Goal: Complete application form

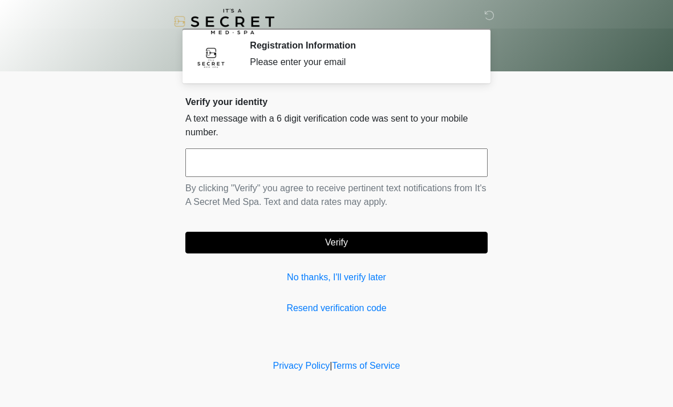
click at [340, 158] on input "text" at bounding box center [336, 162] width 302 height 29
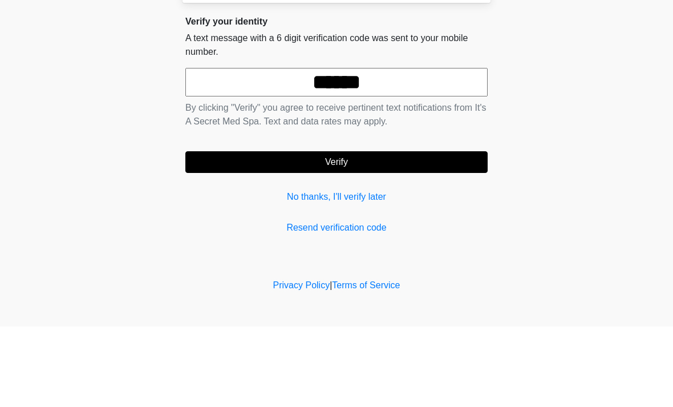
type input "******"
click at [357, 231] on button "Verify" at bounding box center [336, 242] width 302 height 22
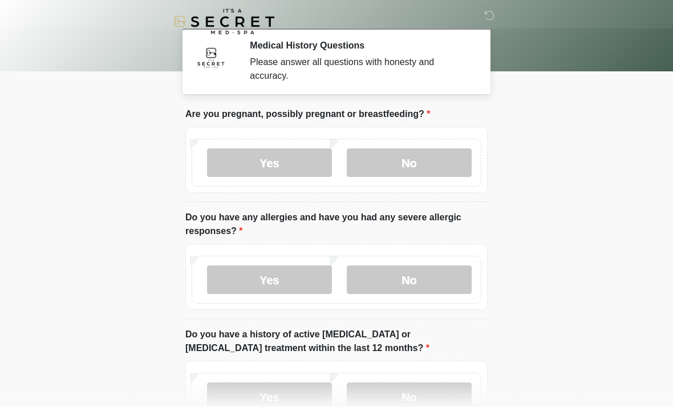
click at [438, 172] on label "No" at bounding box center [409, 162] width 125 height 29
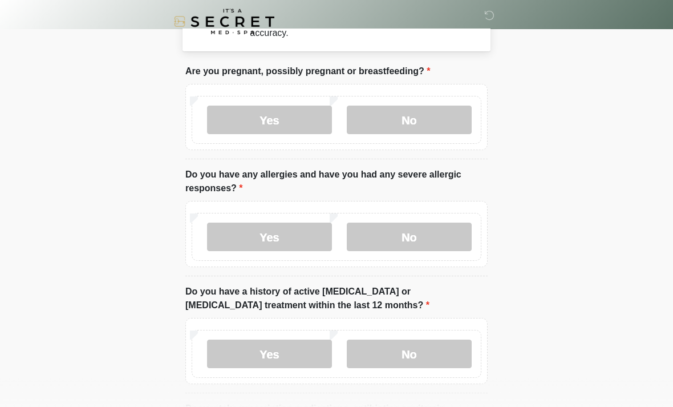
scroll to position [44, 0]
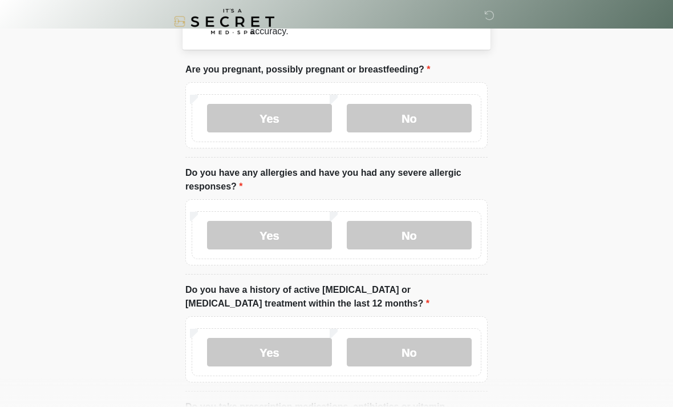
click at [294, 238] on label "Yes" at bounding box center [269, 235] width 125 height 29
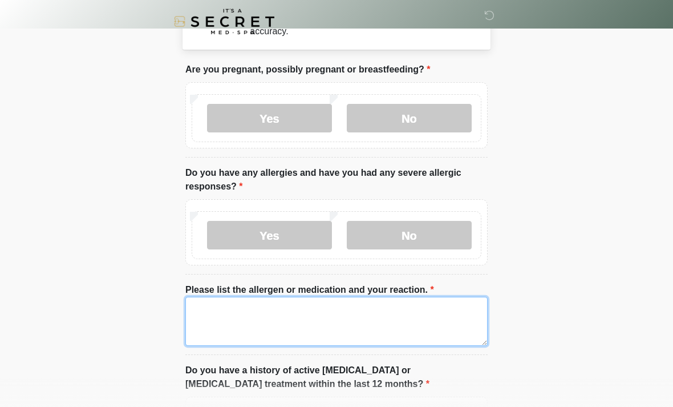
click at [353, 323] on textarea "Please list the allergen or medication and your reaction." at bounding box center [336, 320] width 302 height 49
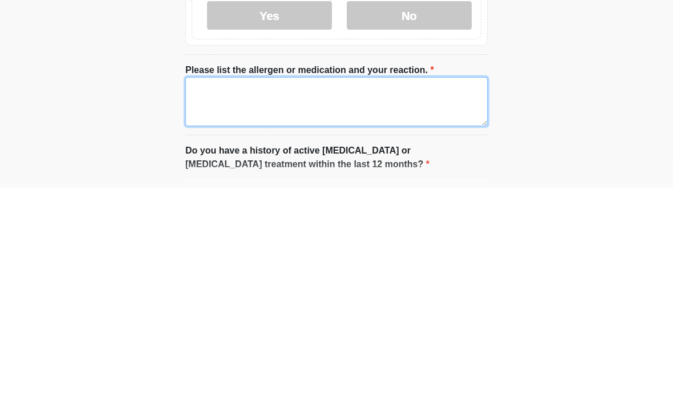
type textarea "*"
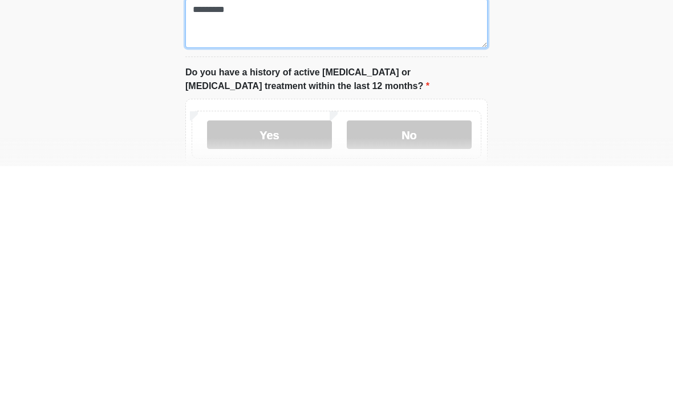
scroll to position [104, 0]
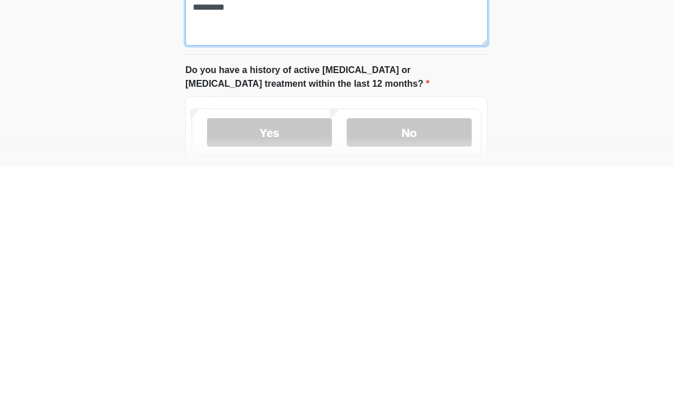
type textarea "*********"
click at [430, 359] on label "No" at bounding box center [409, 373] width 125 height 29
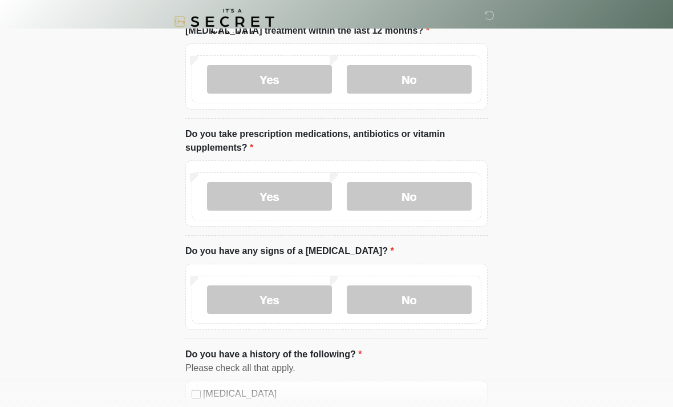
scroll to position [400, 0]
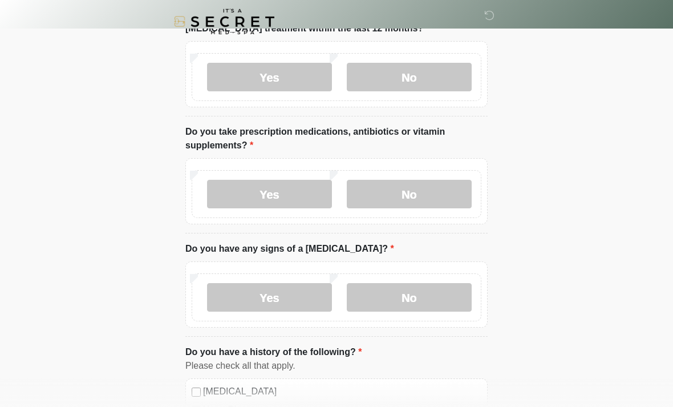
click at [299, 198] on label "Yes" at bounding box center [269, 194] width 125 height 29
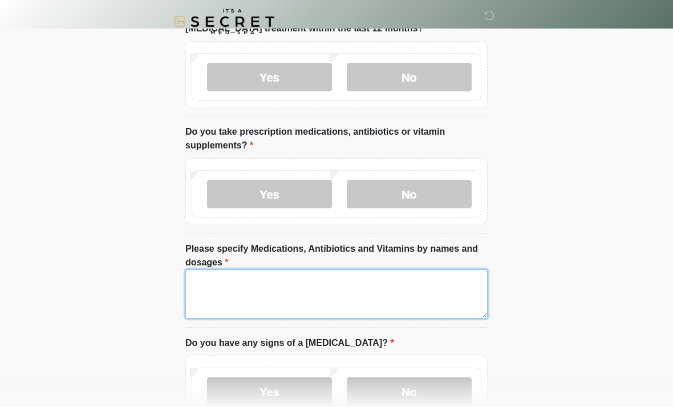
click at [349, 289] on textarea "Please specify Medications, Antibiotics and Vitamins by names and dosages" at bounding box center [336, 293] width 302 height 49
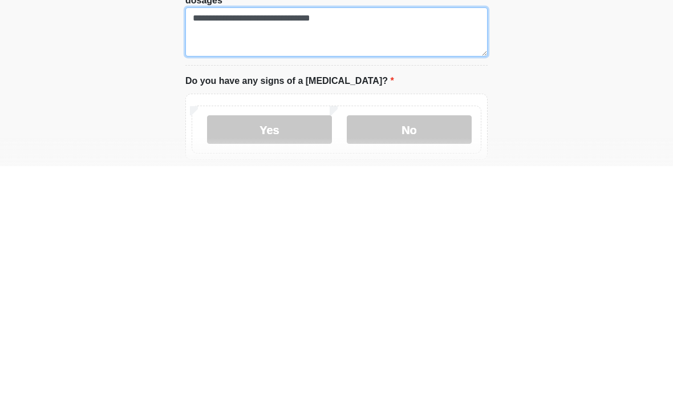
scroll to position [429, 0]
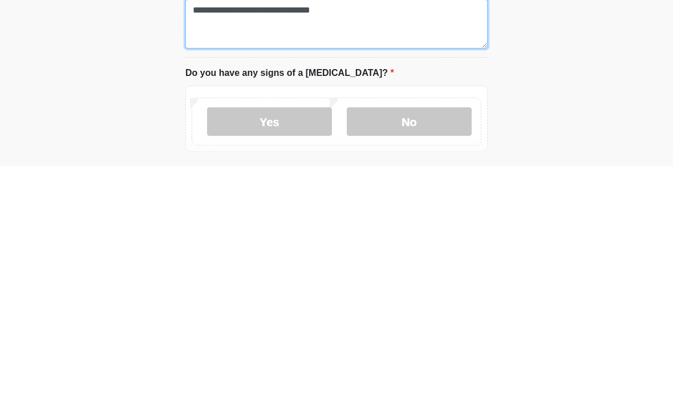
type textarea "**********"
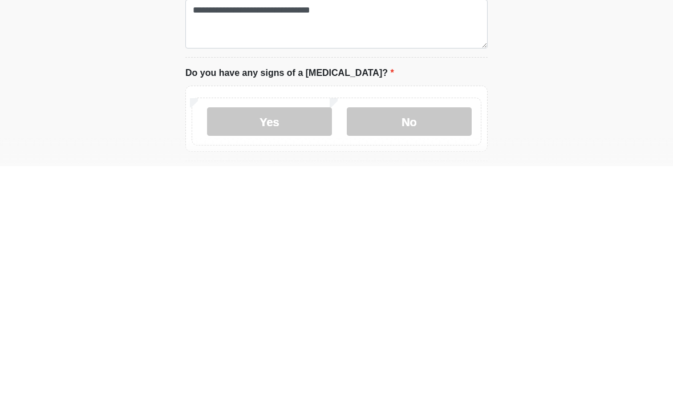
click at [433, 348] on label "No" at bounding box center [409, 362] width 125 height 29
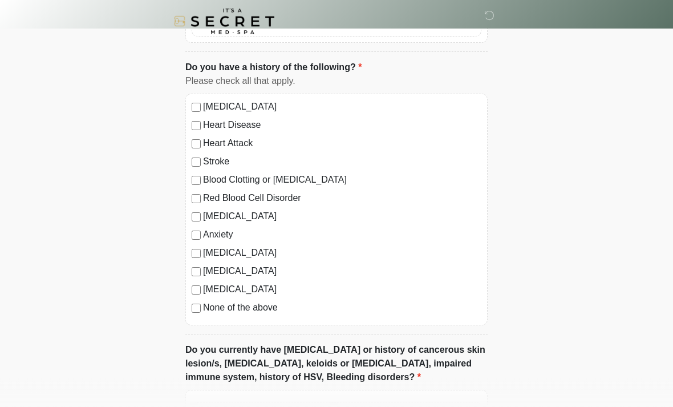
scroll to position [792, 0]
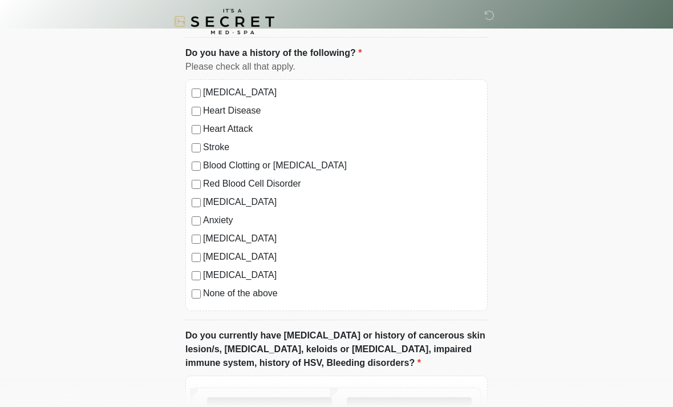
click at [265, 292] on label "None of the above" at bounding box center [342, 293] width 278 height 14
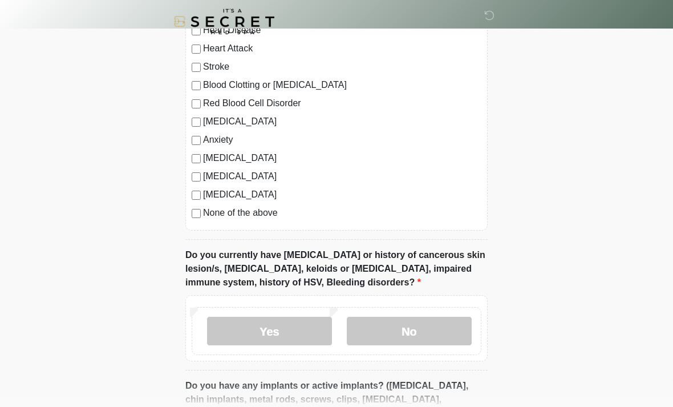
scroll to position [875, 0]
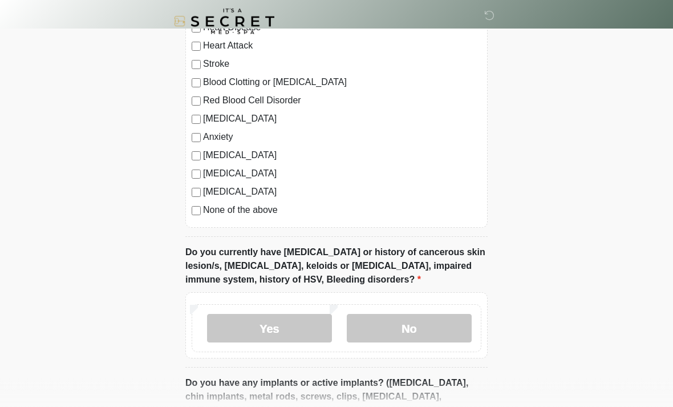
click at [299, 331] on label "Yes" at bounding box center [269, 328] width 125 height 29
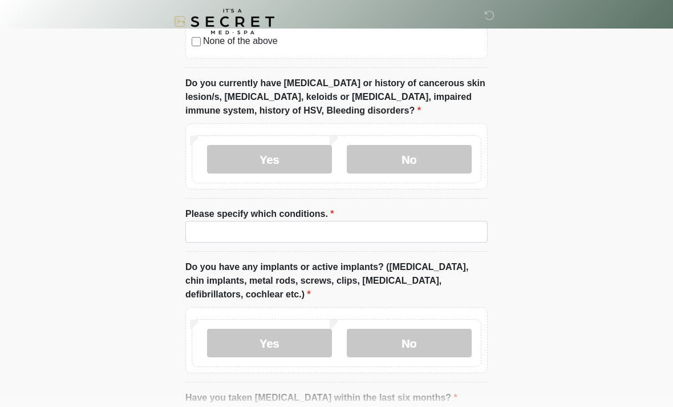
scroll to position [1046, 0]
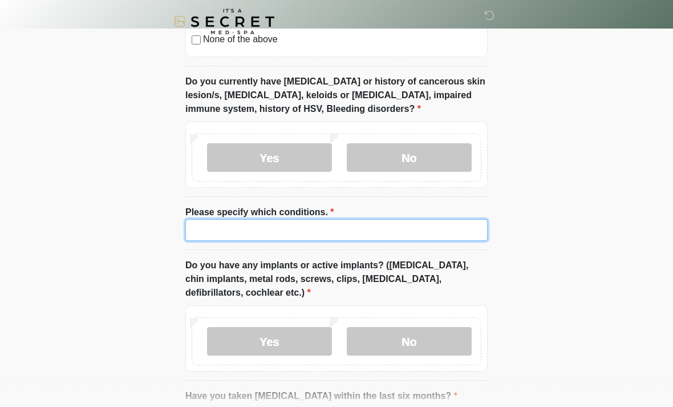
click at [332, 231] on input "Please specify which conditions." at bounding box center [336, 230] width 302 height 22
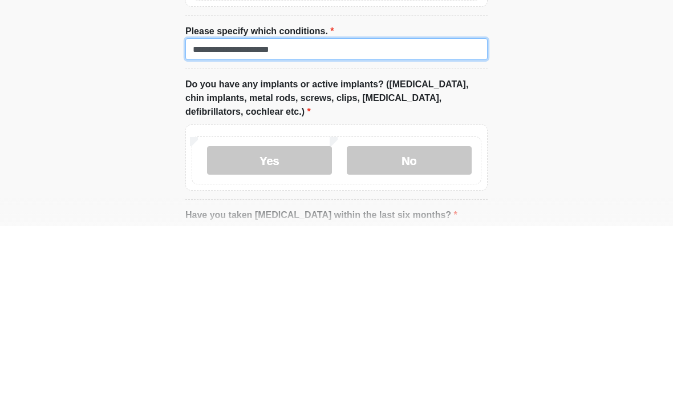
type input "**********"
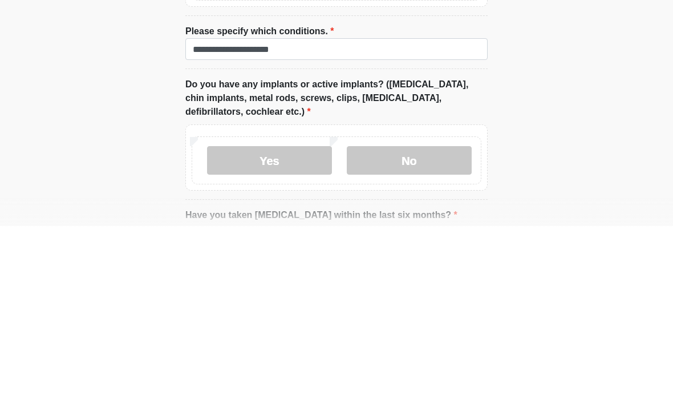
click at [437, 327] on label "No" at bounding box center [409, 341] width 125 height 29
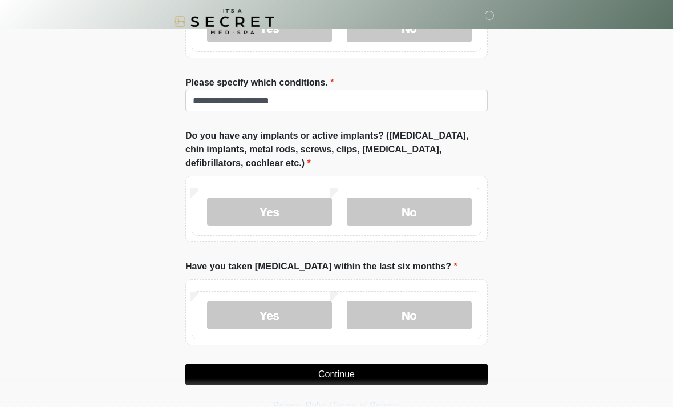
click at [429, 318] on label "No" at bounding box center [409, 314] width 125 height 29
click at [411, 381] on button "Continue" at bounding box center [336, 374] width 302 height 22
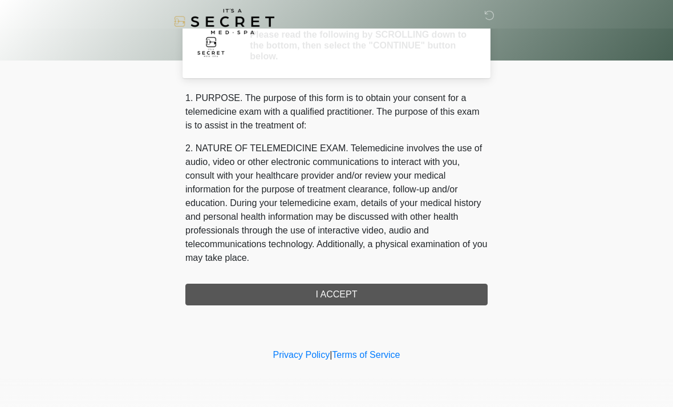
scroll to position [0, 0]
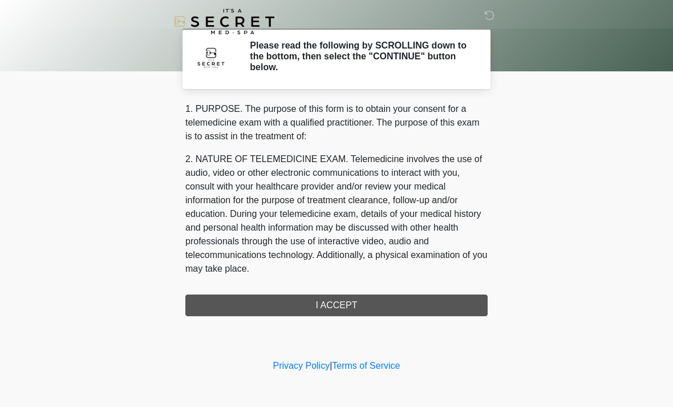
click at [434, 312] on div "1. PURPOSE. The purpose of this form is to obtain your consent for a telemedici…" at bounding box center [336, 209] width 302 height 214
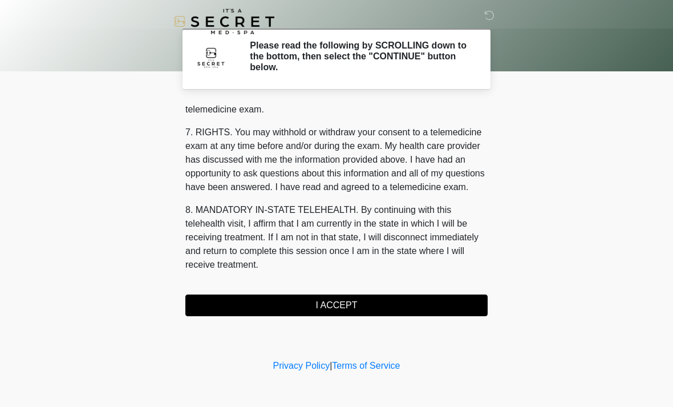
scroll to position [483, 0]
click at [370, 312] on button "I ACCEPT" at bounding box center [336, 305] width 302 height 22
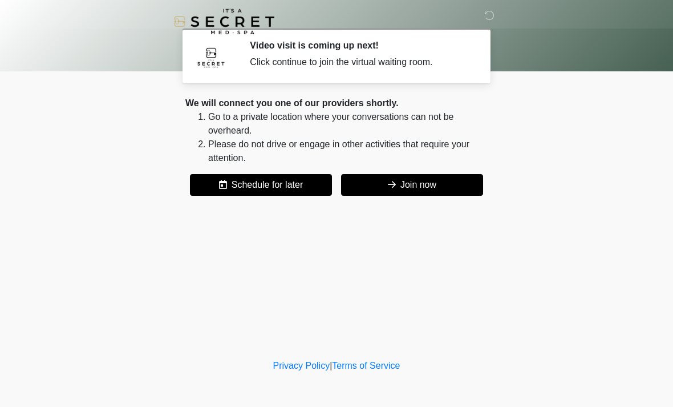
click at [435, 184] on button "Join now" at bounding box center [412, 185] width 142 height 22
